Goal: Information Seeking & Learning: Find specific fact

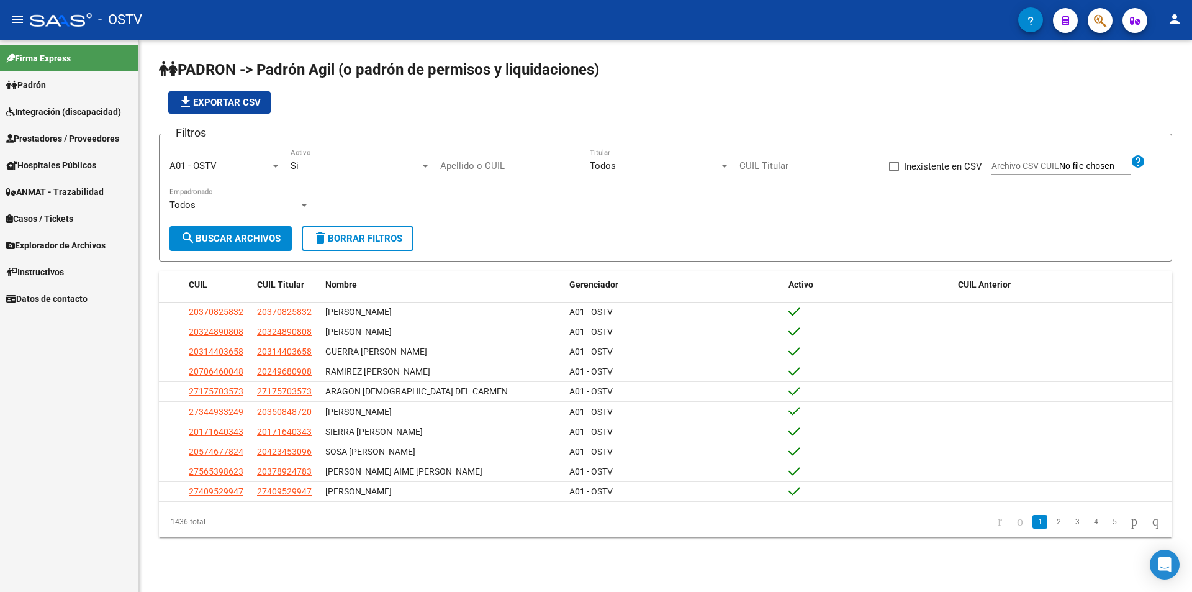
click at [444, 161] on input "Apellido o CUIL" at bounding box center [510, 165] width 140 height 11
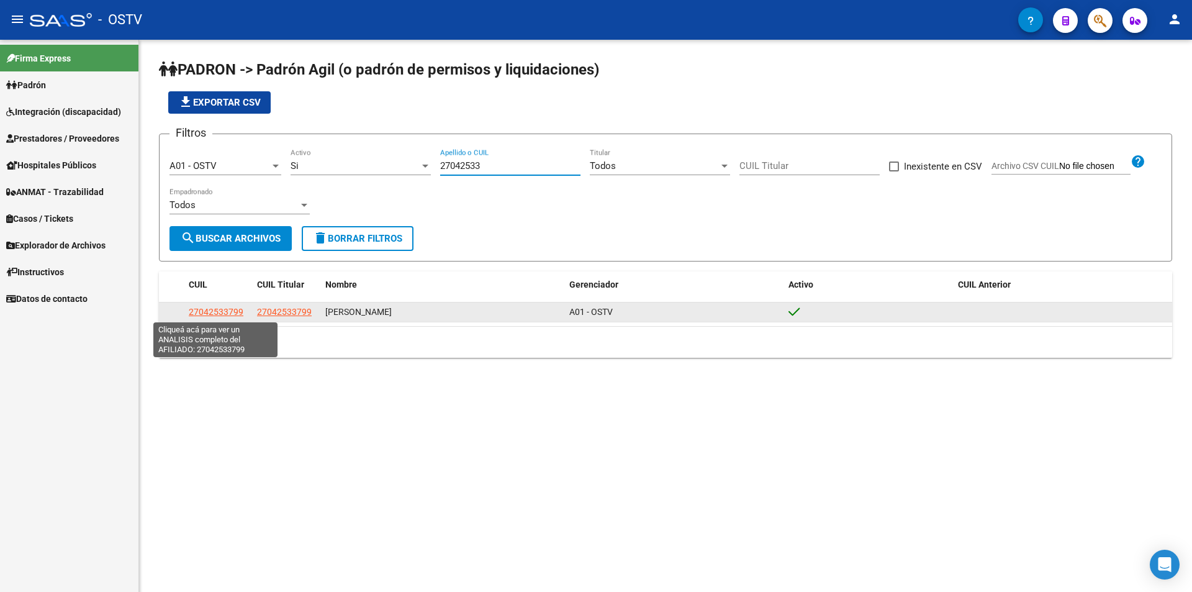
type input "27042533"
click at [204, 312] on span "27042533799" at bounding box center [216, 312] width 55 height 10
type textarea "27042533799"
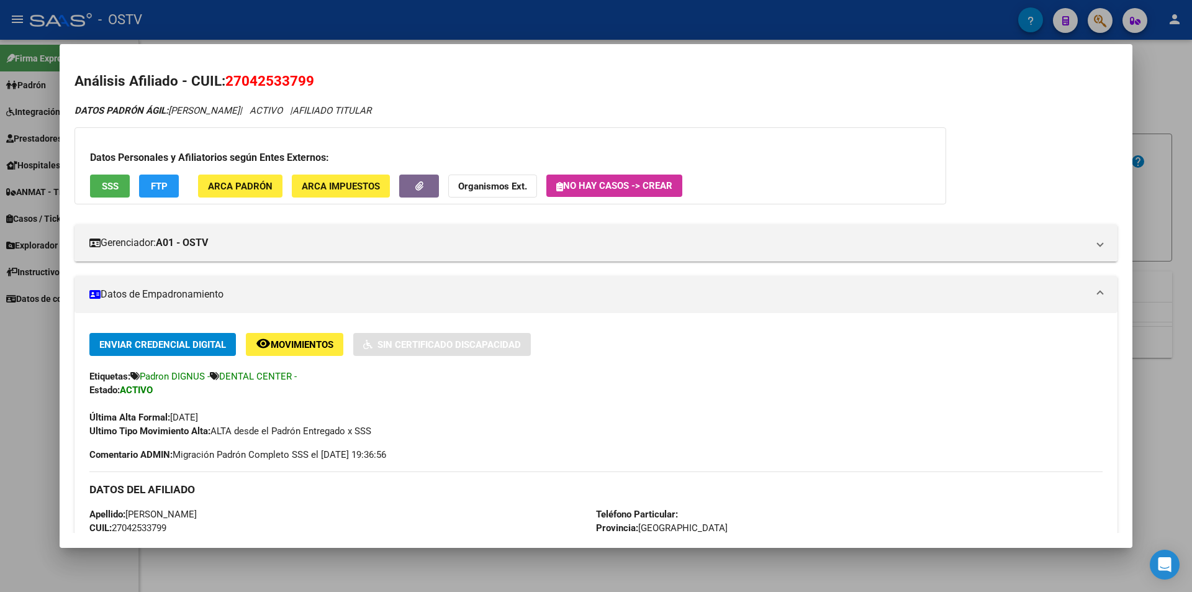
scroll to position [248, 0]
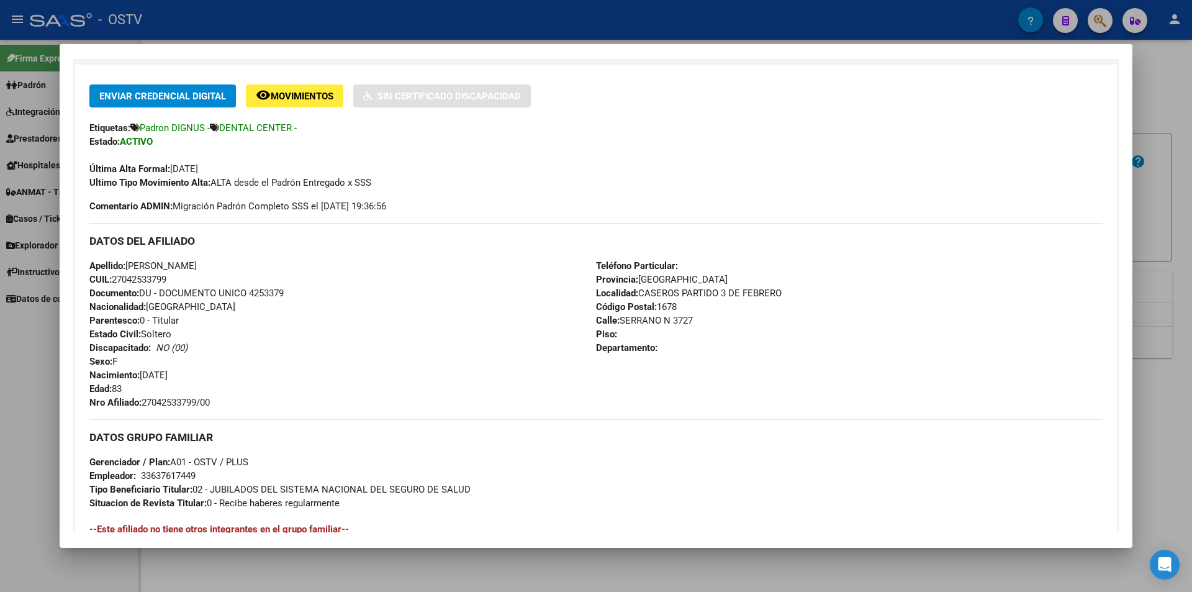
drag, startPoint x: 145, startPoint y: 401, endPoint x: 204, endPoint y: 401, distance: 59.0
click at [225, 396] on div "Apellido: [PERSON_NAME]: 27042533799 Documento: DU - DOCUMENTO UNICO 4253379 Na…" at bounding box center [342, 334] width 507 height 150
copy span "27042533799/00"
drag, startPoint x: 129, startPoint y: 264, endPoint x: 274, endPoint y: 259, distance: 145.4
click at [274, 259] on div "Apellido: [PERSON_NAME]: 27042533799 Documento: DU - DOCUMENTO UNICO 4253379 Na…" at bounding box center [342, 334] width 507 height 150
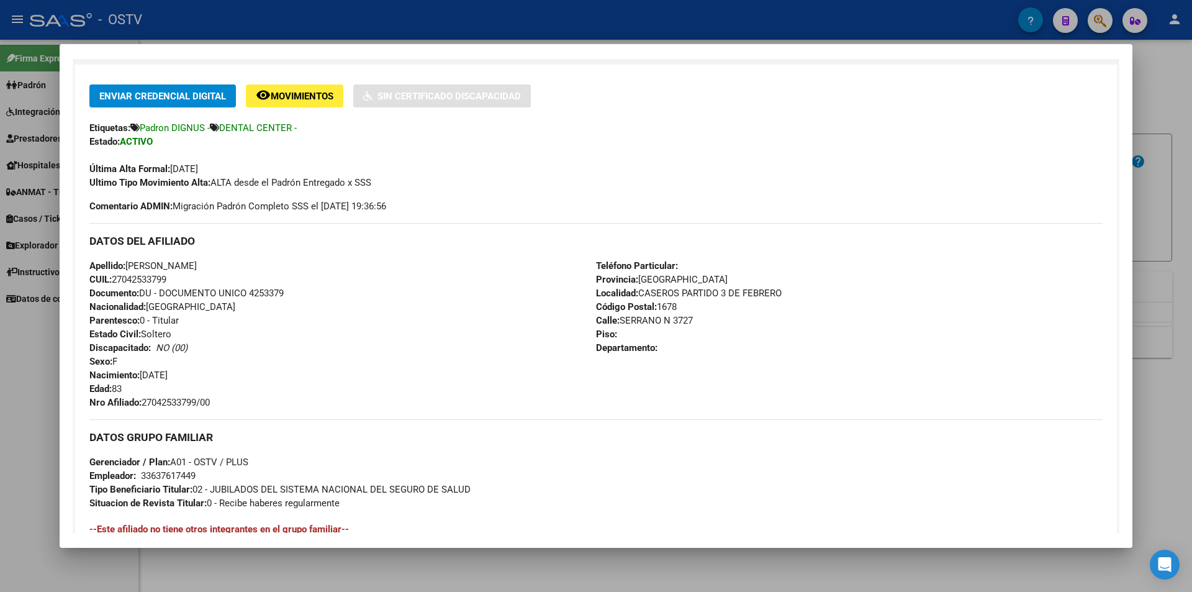
copy span "[PERSON_NAME]"
click at [450, 303] on div "Apellido: [PERSON_NAME]: 27042533799 Documento: DU - DOCUMENTO UNICO 4253379 Na…" at bounding box center [342, 334] width 507 height 150
click at [514, 4] on div at bounding box center [596, 296] width 1192 height 592
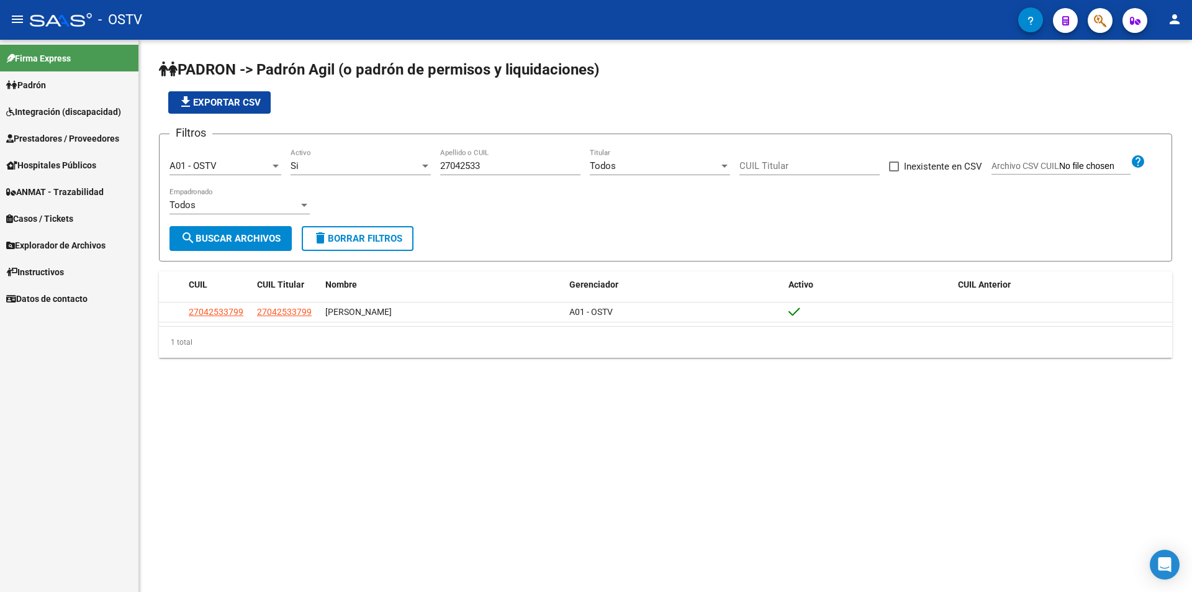
drag, startPoint x: 482, startPoint y: 157, endPoint x: 429, endPoint y: 165, distance: 53.3
click at [429, 165] on div "Filtros A01 - OSTV Seleccionar Gerenciador Si Activo 27042533 Apellido o CUIL T…" at bounding box center [665, 185] width 992 height 82
click at [503, 173] on div "27042533 Apellido o CUIL" at bounding box center [510, 161] width 140 height 27
drag, startPoint x: 436, startPoint y: 166, endPoint x: 412, endPoint y: 161, distance: 25.2
click at [422, 166] on div "Filtros A01 - OSTV Seleccionar Gerenciador Si Activo 27042533 Apellido o CUIL T…" at bounding box center [665, 185] width 992 height 82
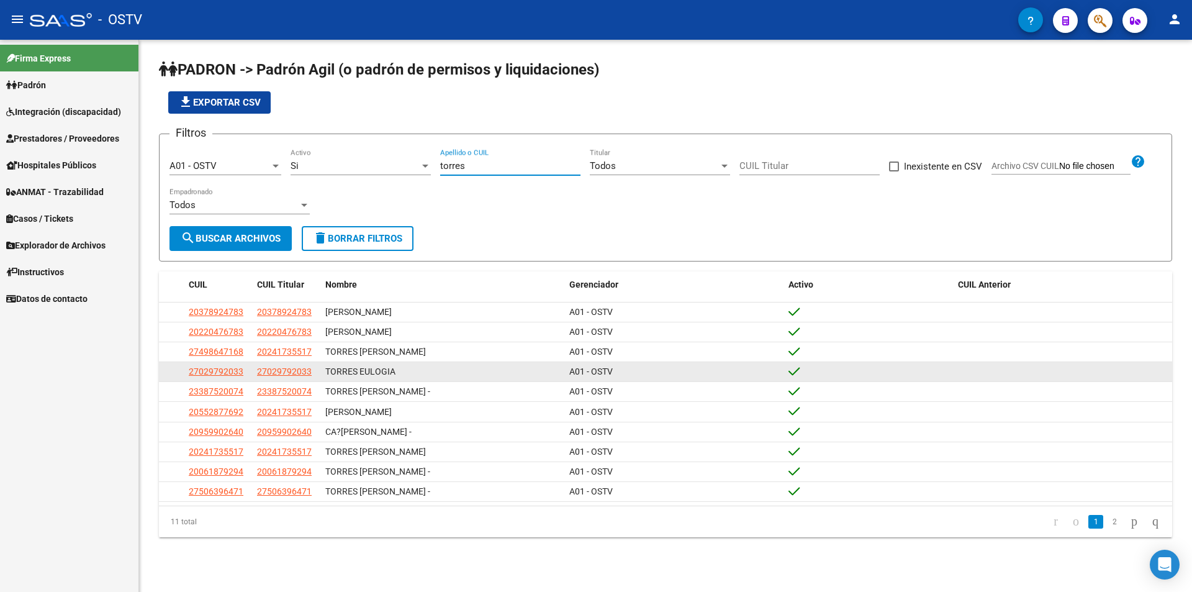
type input "torres"
click at [187, 371] on datatable-body-cell "27029792033" at bounding box center [218, 371] width 68 height 19
click at [231, 371] on span "27029792033" at bounding box center [216, 371] width 55 height 10
type textarea "27029792033"
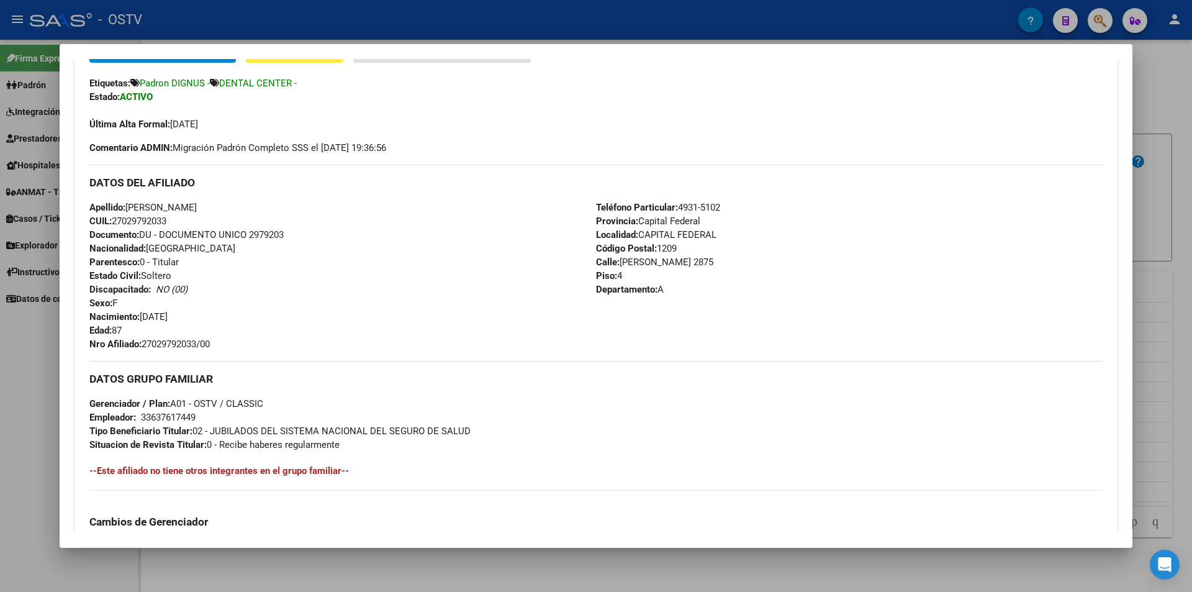
scroll to position [372, 0]
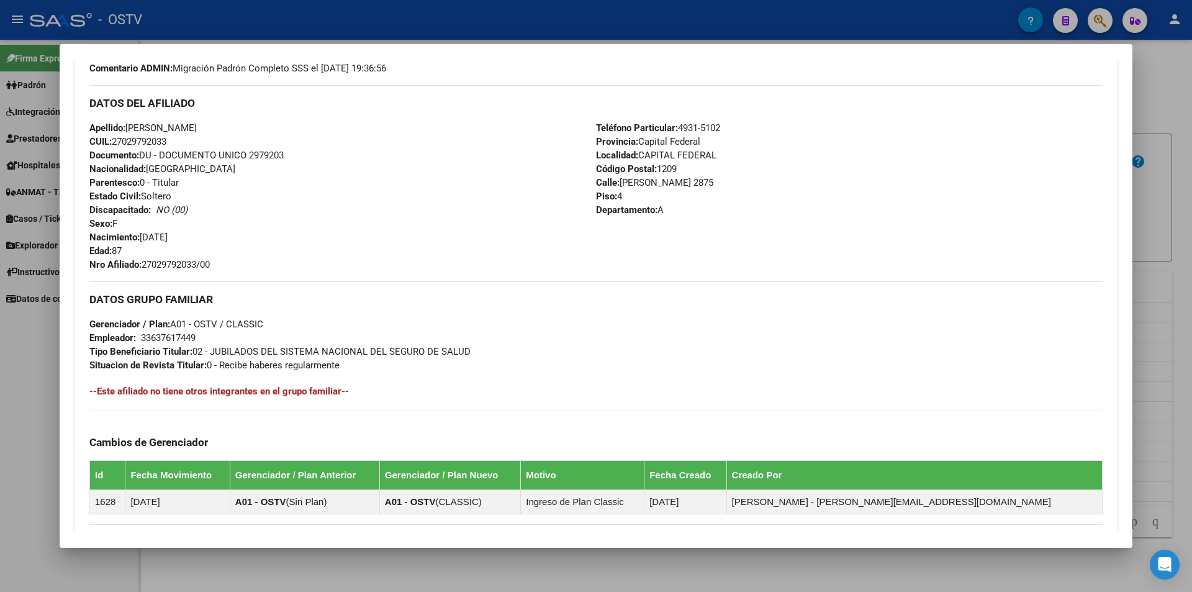
click at [275, 150] on span "Documento: DU - DOCUMENTO UNICO 2979203" at bounding box center [186, 155] width 194 height 11
copy span "2979203"
click at [186, 260] on span "Nro Afiliado: 27029792033/00" at bounding box center [149, 264] width 120 height 11
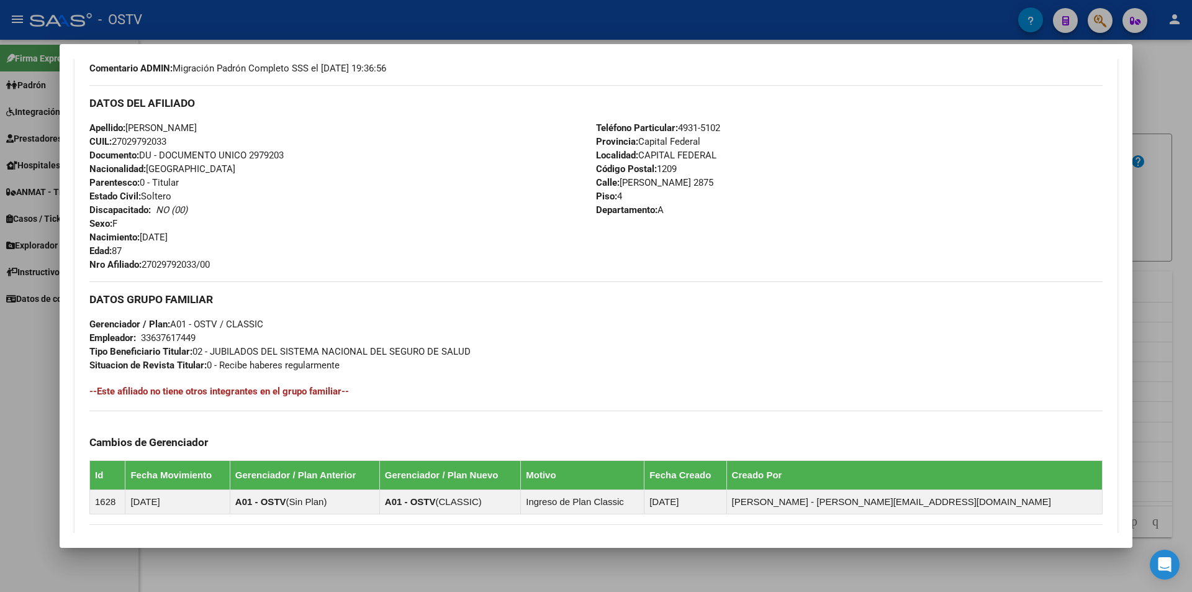
copy span "27029792033"
click at [294, 37] on div at bounding box center [596, 296] width 1192 height 592
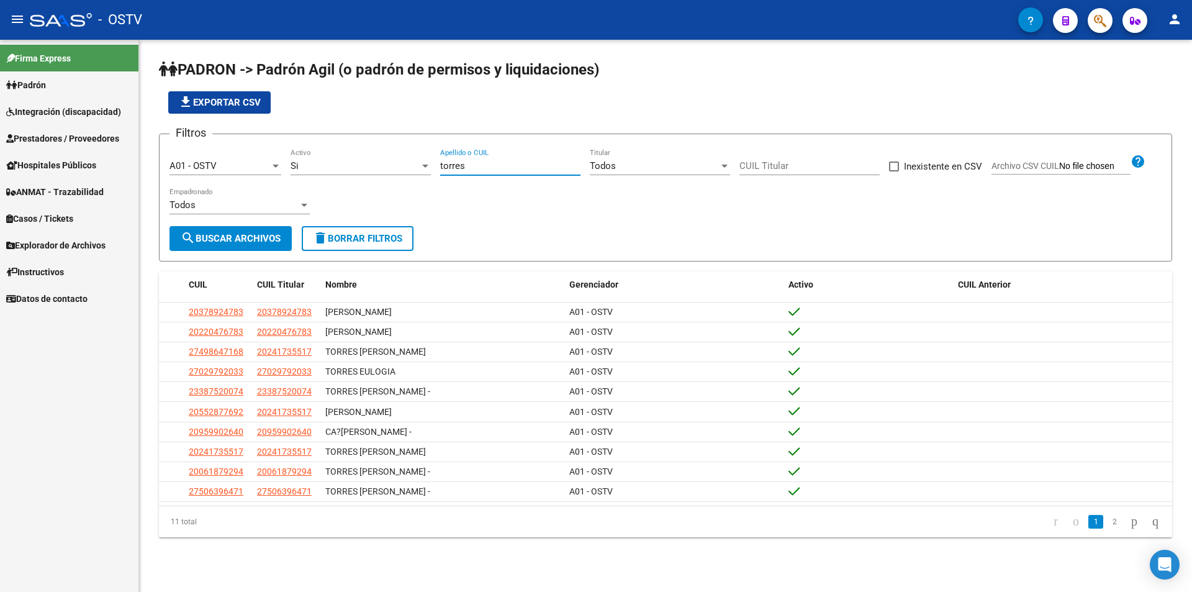
drag, startPoint x: 489, startPoint y: 167, endPoint x: 389, endPoint y: 176, distance: 100.3
click at [390, 174] on div "Filtros A01 - OSTV Seleccionar Gerenciador Si Activo torres Apellido o CUIL Tod…" at bounding box center [665, 185] width 992 height 82
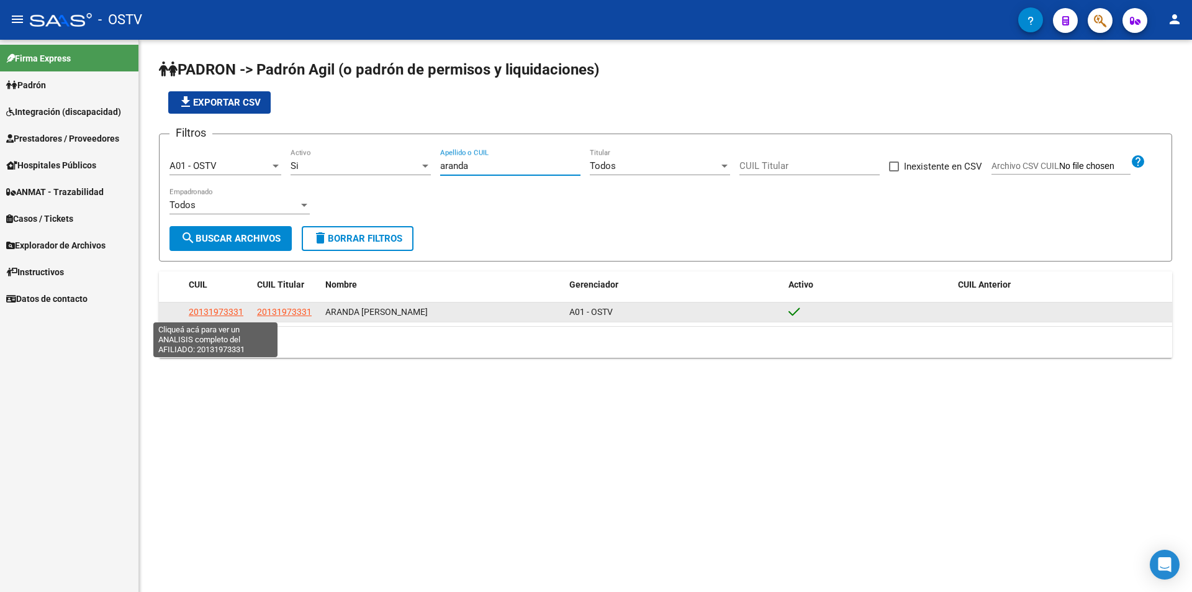
type input "aranda"
click at [234, 310] on span "20131973331" at bounding box center [216, 312] width 55 height 10
type textarea "20131973331"
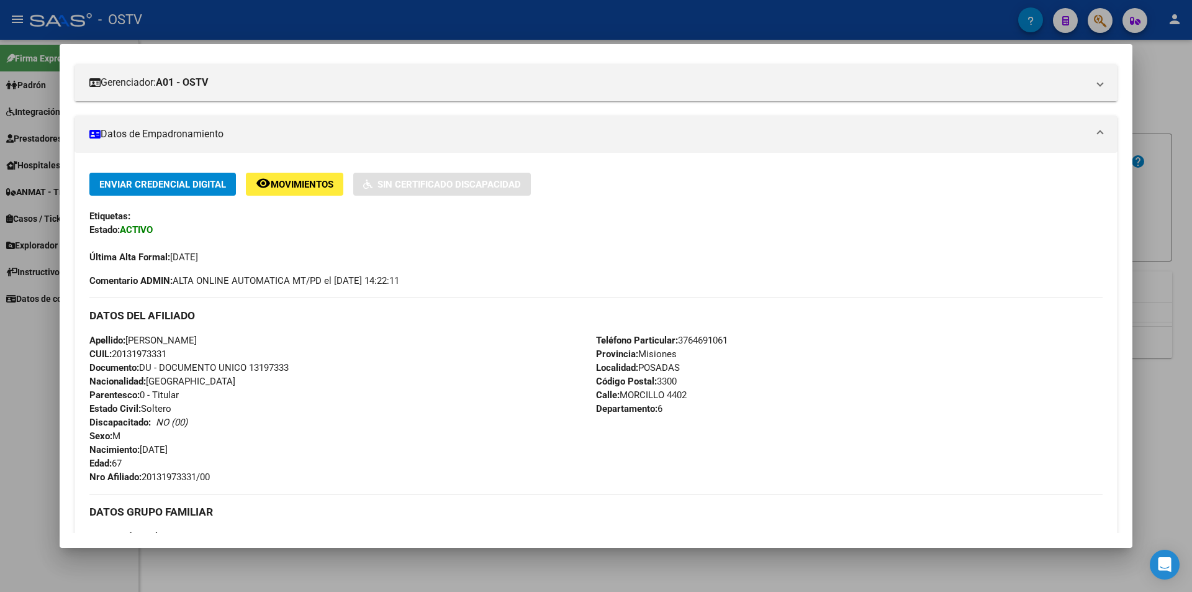
scroll to position [254, 0]
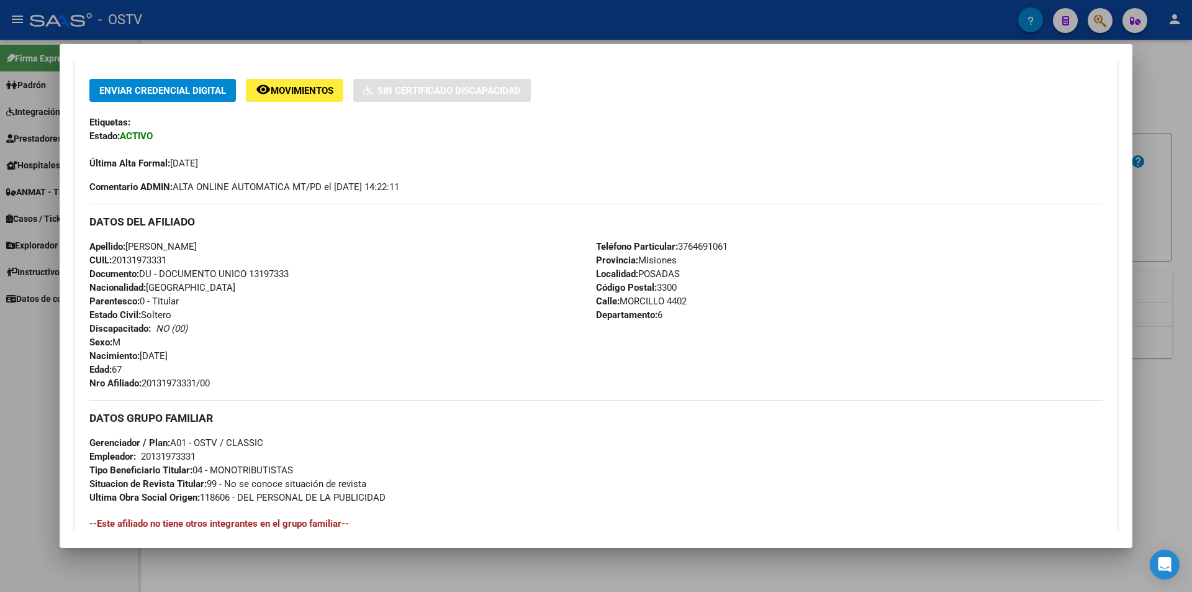
click at [278, 272] on span "Documento: DU - DOCUMENTO UNICO 13197333" at bounding box center [188, 273] width 199 height 11
copy span "13197333"
click at [183, 378] on span "Nro Afiliado: 20131973331/00" at bounding box center [149, 382] width 120 height 11
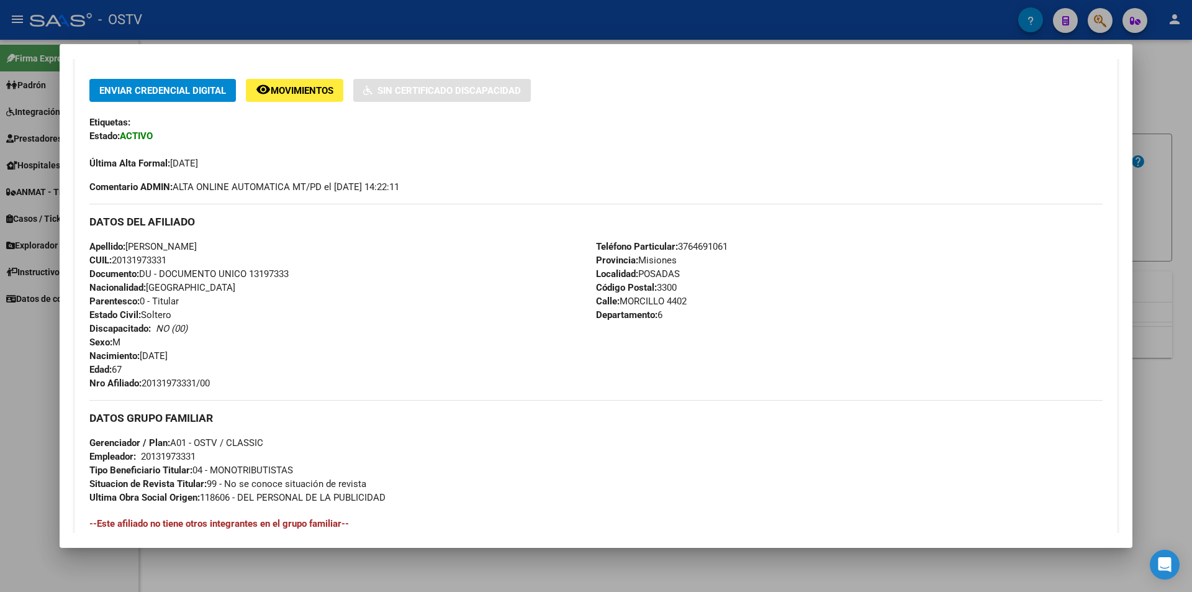
copy span "20131973331"
